Goal: Information Seeking & Learning: Learn about a topic

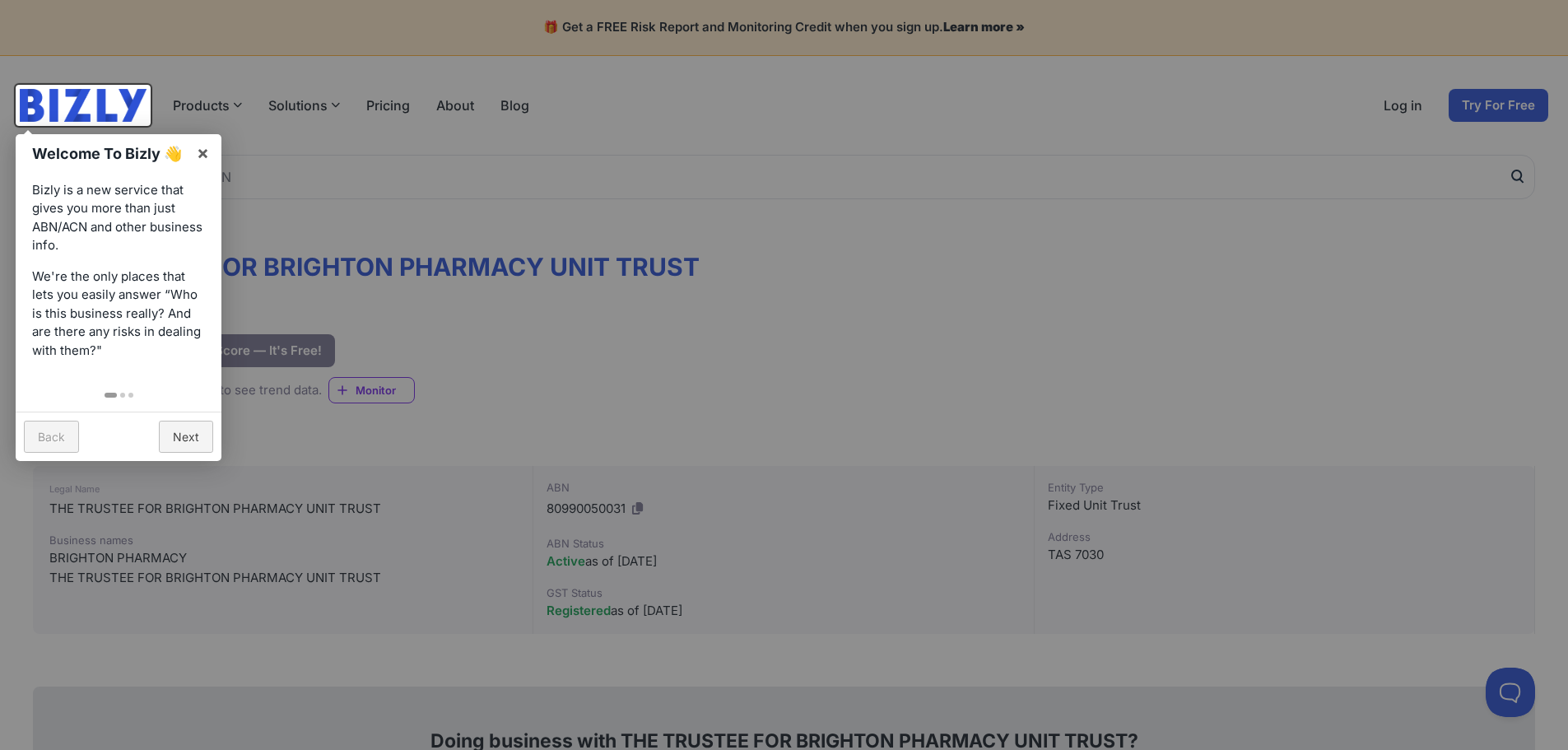
click at [371, 404] on div at bounding box center [784, 375] width 1568 height 750
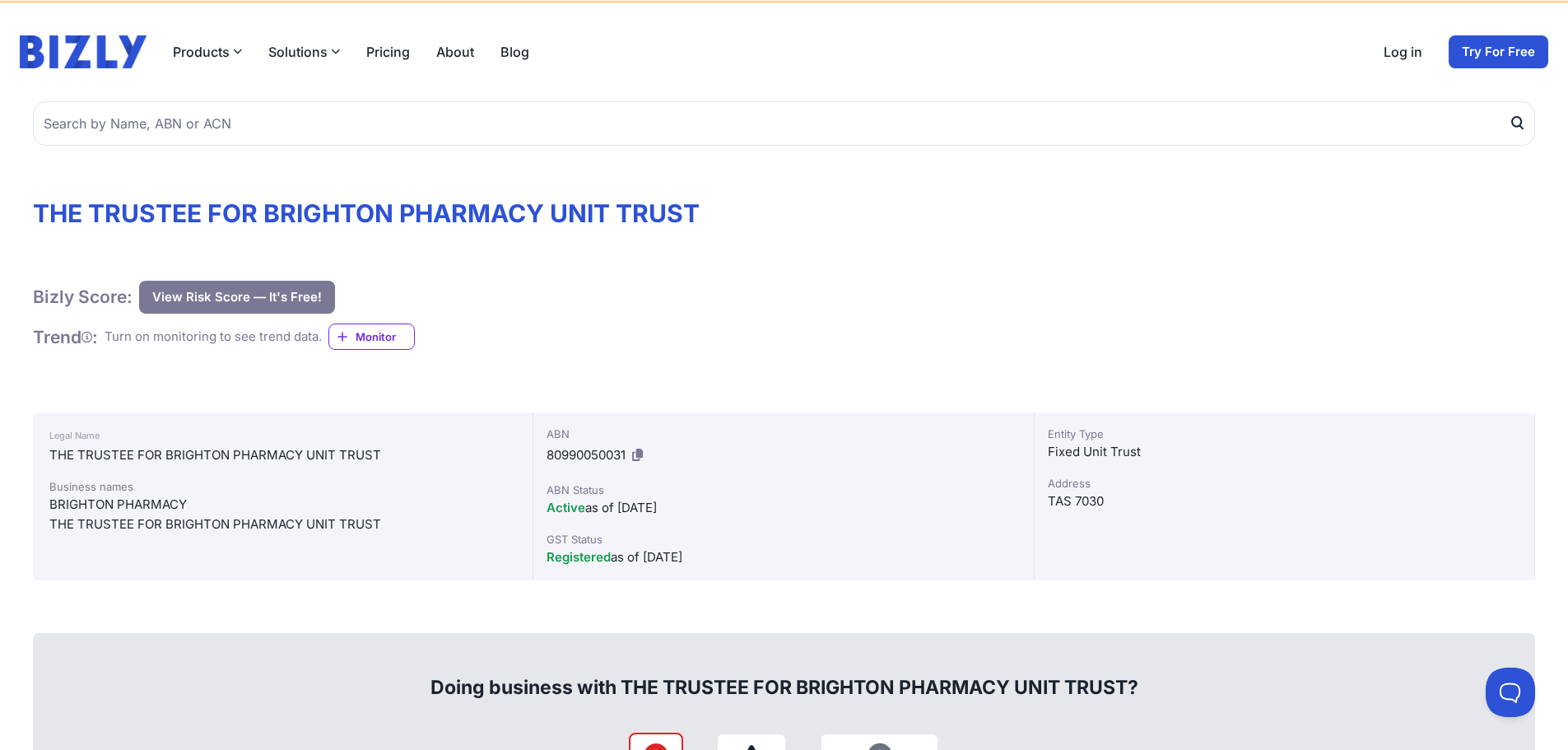
scroll to position [82, 0]
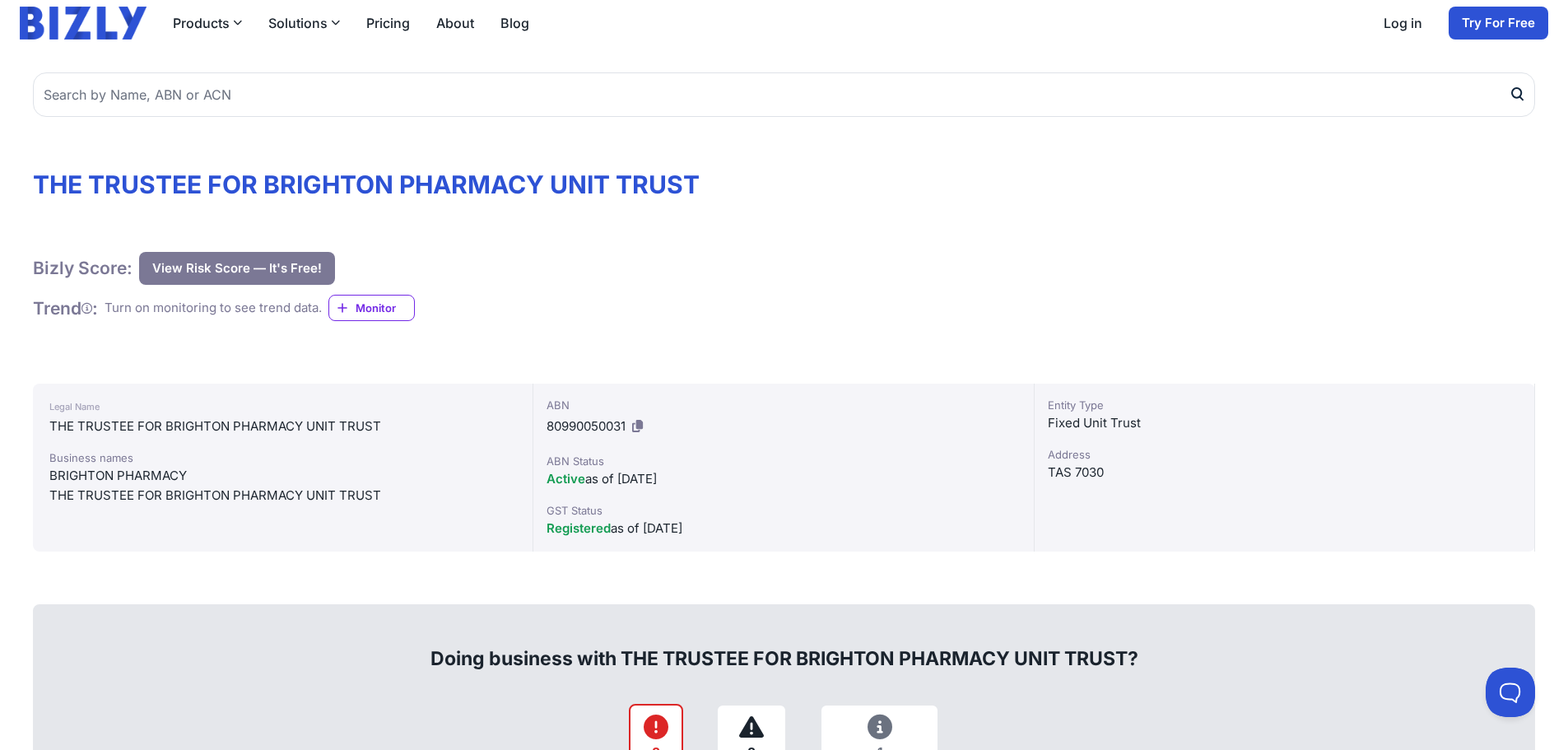
click at [800, 301] on div "Bizly Score: View Risk Score — It's Free! View Risk Score — It's Free! Trend : …" at bounding box center [784, 292] width 1502 height 80
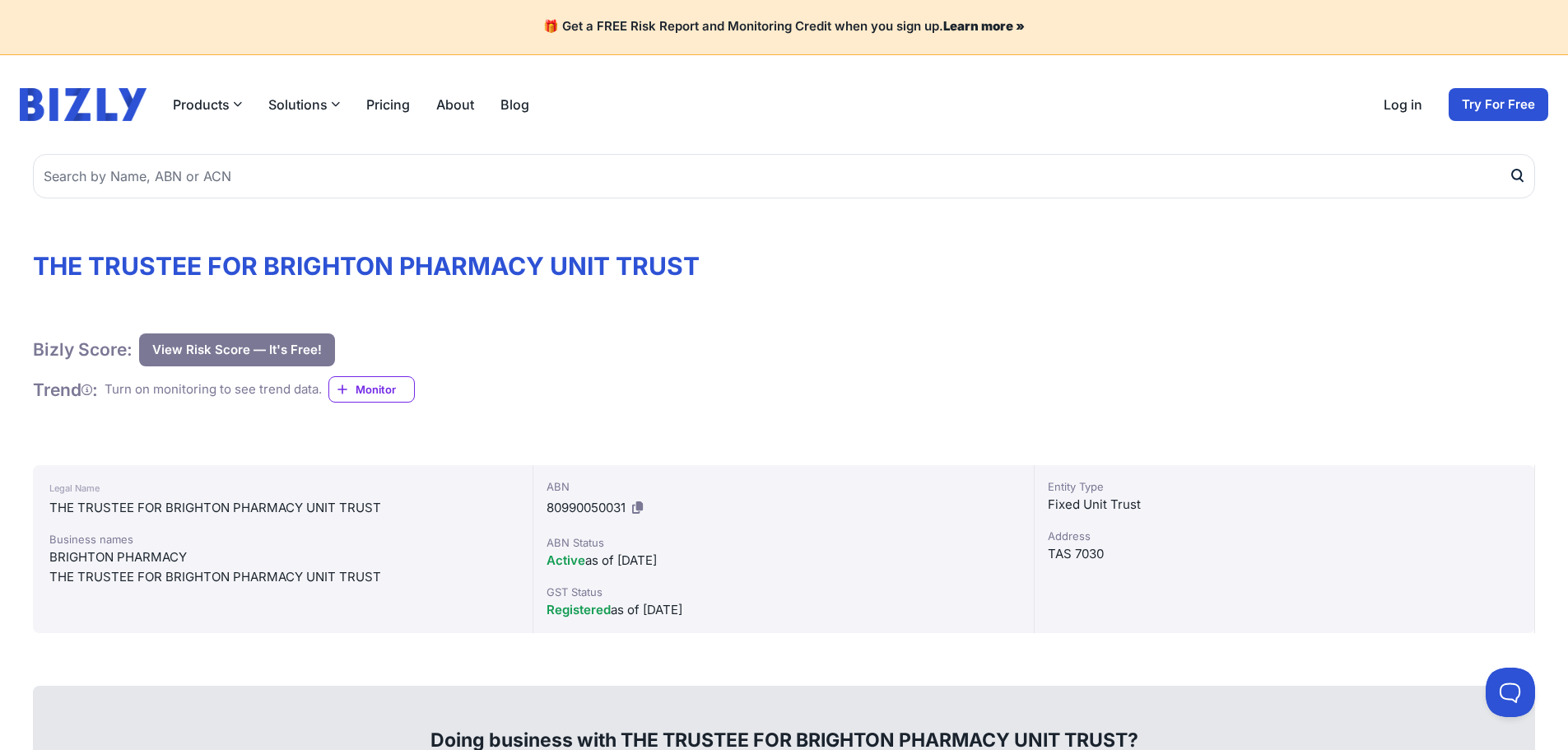
scroll to position [0, 0]
drag, startPoint x: 347, startPoint y: 206, endPoint x: 842, endPoint y: 292, distance: 502.4
